Goal: Task Accomplishment & Management: Manage account settings

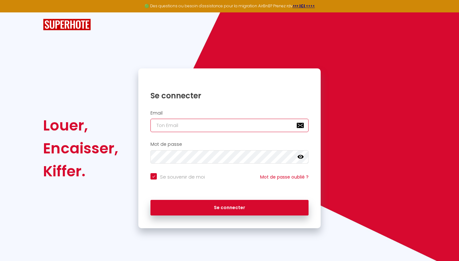
type input "g"
checkbox input "true"
type input "e"
checkbox input "true"
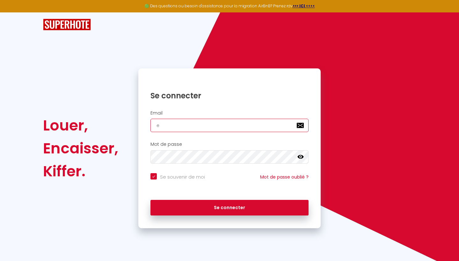
type input "em"
checkbox input "true"
type input "ema"
checkbox input "true"
type input "emas"
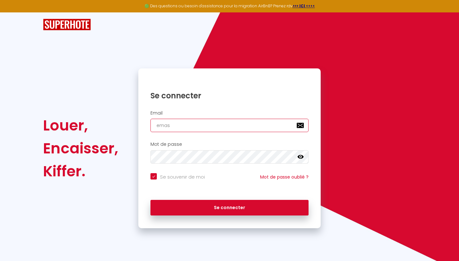
checkbox input "true"
type input "emasa"
checkbox input "true"
type input "emasan"
checkbox input "true"
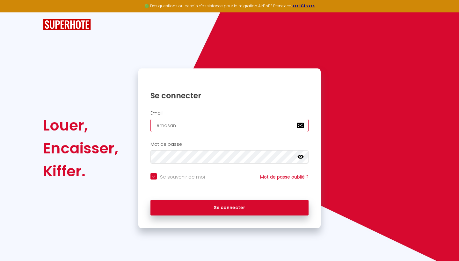
type input "emasane"
checkbox input "true"
type input "emasanet"
checkbox input "true"
type input "emasanet@"
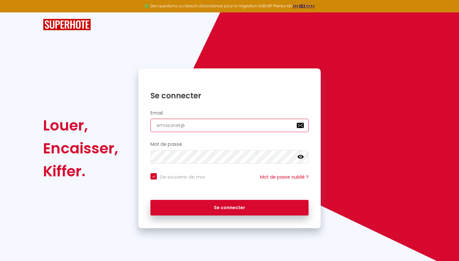
checkbox input "true"
type input "emasanet@p"
checkbox input "true"
type input "emasanet@pr"
checkbox input "true"
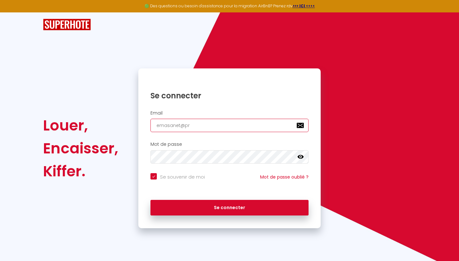
type input "emasanet@prt"
checkbox input "true"
type input "emasanet@prto"
checkbox input "true"
type input "emasanet@prtoo"
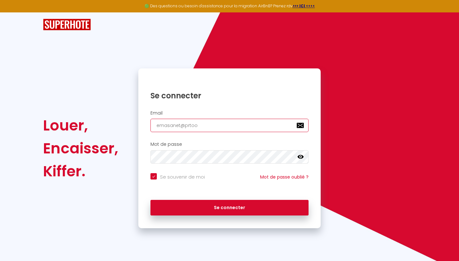
checkbox input "true"
type input "emasanet@prto"
checkbox input "true"
type input "emasanet@prt"
checkbox input "true"
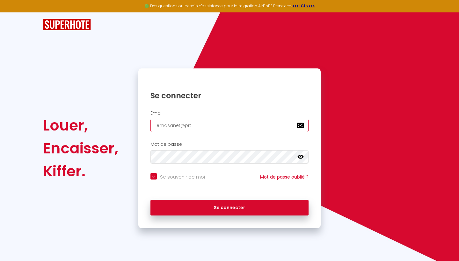
type input "emasanet@pr"
checkbox input "true"
type input "emasanet@pro"
checkbox input "true"
type input "emasanet@prot"
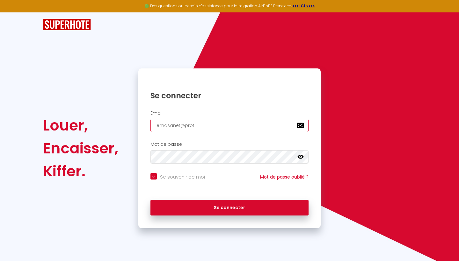
checkbox input "true"
type input "emasanet@proto"
checkbox input "true"
type input "[EMAIL_ADDRESS]"
checkbox input "true"
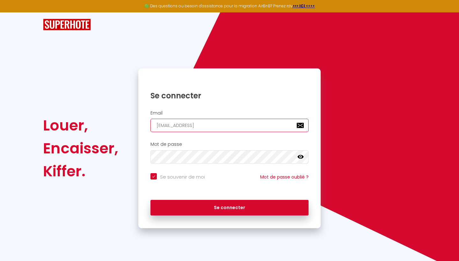
type input "[EMAIL_ADDRESS]m"
checkbox input "true"
type input "[EMAIL_ADDRESS]ma"
checkbox input "true"
type input "[EMAIL_ADDRESS]mai"
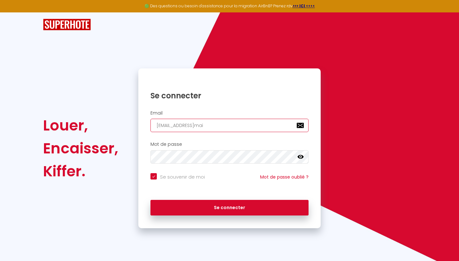
checkbox input "true"
type input "[EMAIL_ADDRESS]"
checkbox input "true"
type input "[EMAIL_ADDRESS]."
checkbox input "true"
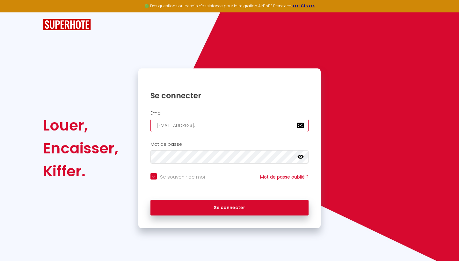
type input "emasanet@protonmail.c"
checkbox input "true"
type input "[EMAIL_ADDRESS][DOMAIN_NAME]"
checkbox input "true"
type input "[EMAIL_ADDRESS][DOMAIN_NAME]"
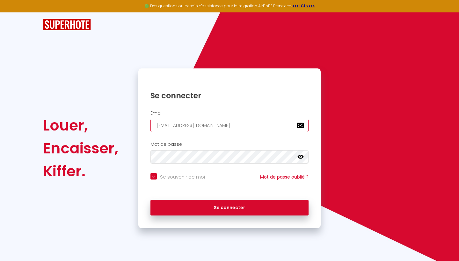
checkbox input "true"
type input "[EMAIL_ADDRESS][DOMAIN_NAME]"
click at [299, 156] on icon at bounding box center [300, 157] width 6 height 6
click at [301, 156] on icon at bounding box center [300, 157] width 6 height 6
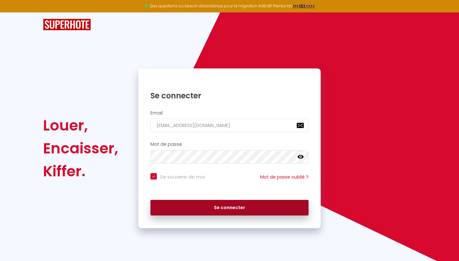
click at [247, 209] on button "Se connecter" at bounding box center [229, 208] width 158 height 16
checkbox input "true"
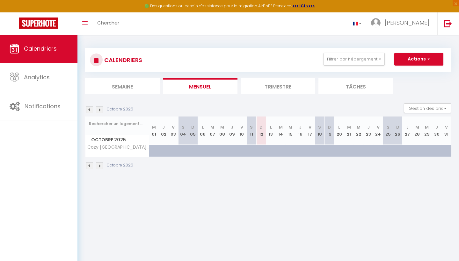
click at [282, 86] on li "Trimestre" at bounding box center [277, 86] width 75 height 16
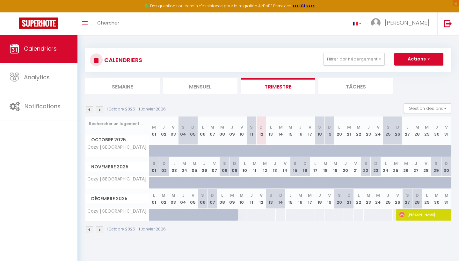
click at [374, 86] on li "Tâches" at bounding box center [355, 86] width 75 height 16
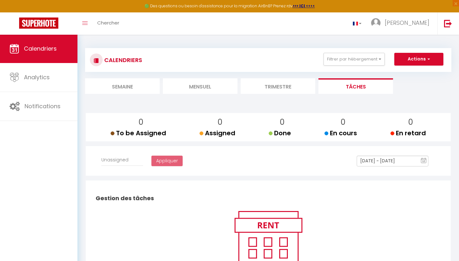
select select
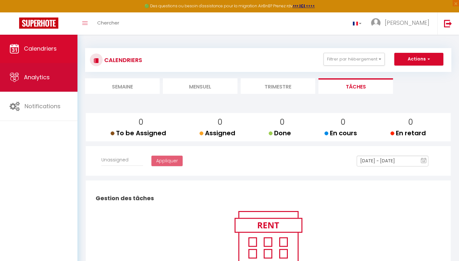
click at [32, 83] on link "Analytics" at bounding box center [38, 77] width 77 height 29
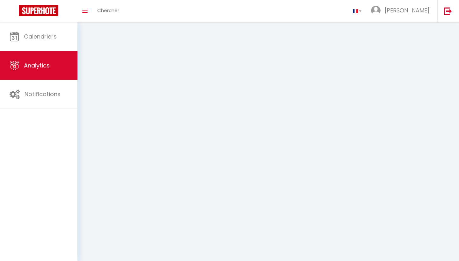
select select "2025"
select select "10"
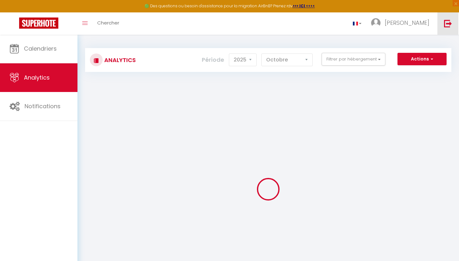
click at [452, 25] on link at bounding box center [447, 23] width 21 height 22
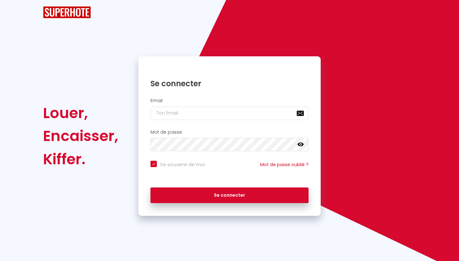
checkbox input "true"
